Goal: Information Seeking & Learning: Learn about a topic

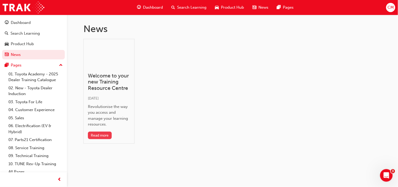
click at [100, 135] on button "Read more" at bounding box center [100, 135] width 24 height 8
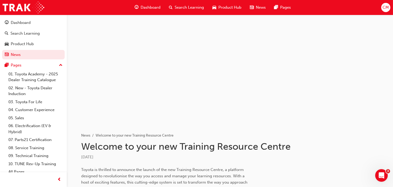
click at [150, 4] on div "Dashboard" at bounding box center [148, 7] width 34 height 11
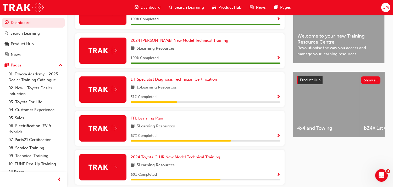
scroll to position [161, 0]
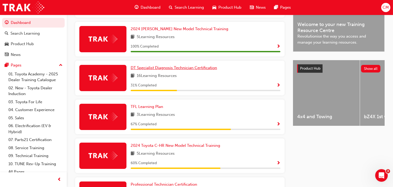
click at [149, 65] on span "DT Specialist Diagnosis Technician Certification" at bounding box center [174, 67] width 87 height 5
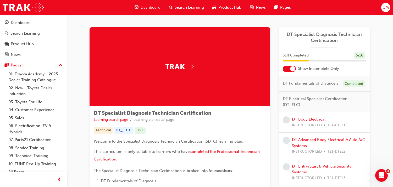
click at [290, 67] on div at bounding box center [289, 69] width 13 height 6
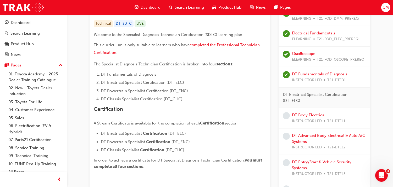
scroll to position [117, 0]
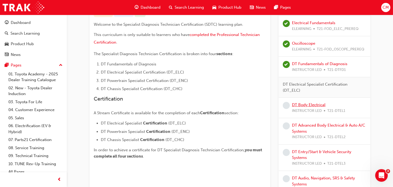
click at [306, 106] on link "DT Body Electrical" at bounding box center [309, 104] width 34 height 5
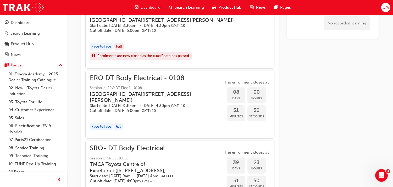
scroll to position [323, 0]
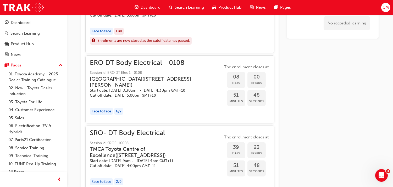
click at [123, 84] on h3 "[GEOGRAPHIC_DATA] ( [STREET_ADDRESS][PERSON_NAME] )" at bounding box center [152, 82] width 125 height 12
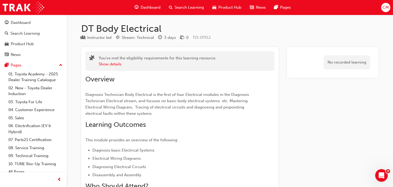
scroll to position [0, 0]
click at [156, 6] on span "Dashboard" at bounding box center [151, 7] width 20 height 6
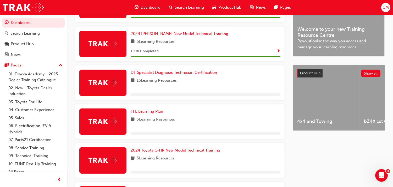
scroll to position [171, 0]
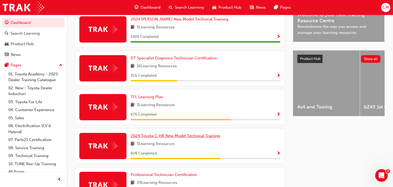
click at [138, 133] on link "2024 Toyota C-HR New Model Technical Training" at bounding box center [177, 136] width 92 height 6
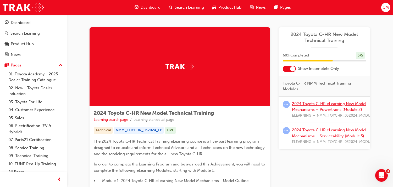
click at [325, 101] on link "2024 Toyota C-HR eLearning New Model Mechanisms – Powertrains (Module 2)" at bounding box center [329, 106] width 74 height 11
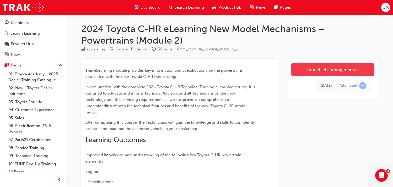
click at [328, 68] on link "Launch eLearning module" at bounding box center [333, 69] width 83 height 13
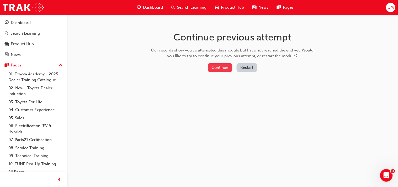
click at [224, 68] on button "Continue" at bounding box center [220, 67] width 25 height 9
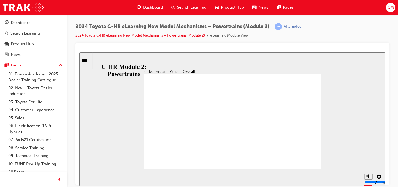
click at [115, 118] on div "slide: Tyre and Wheel: Overall Tyre and Wheel: Overall Oval 16 Use the scrollba…" at bounding box center [232, 119] width 306 height 134
drag, startPoint x: 288, startPoint y: 149, endPoint x: 287, endPoint y: 128, distance: 21.0
